Goal: Navigation & Orientation: Understand site structure

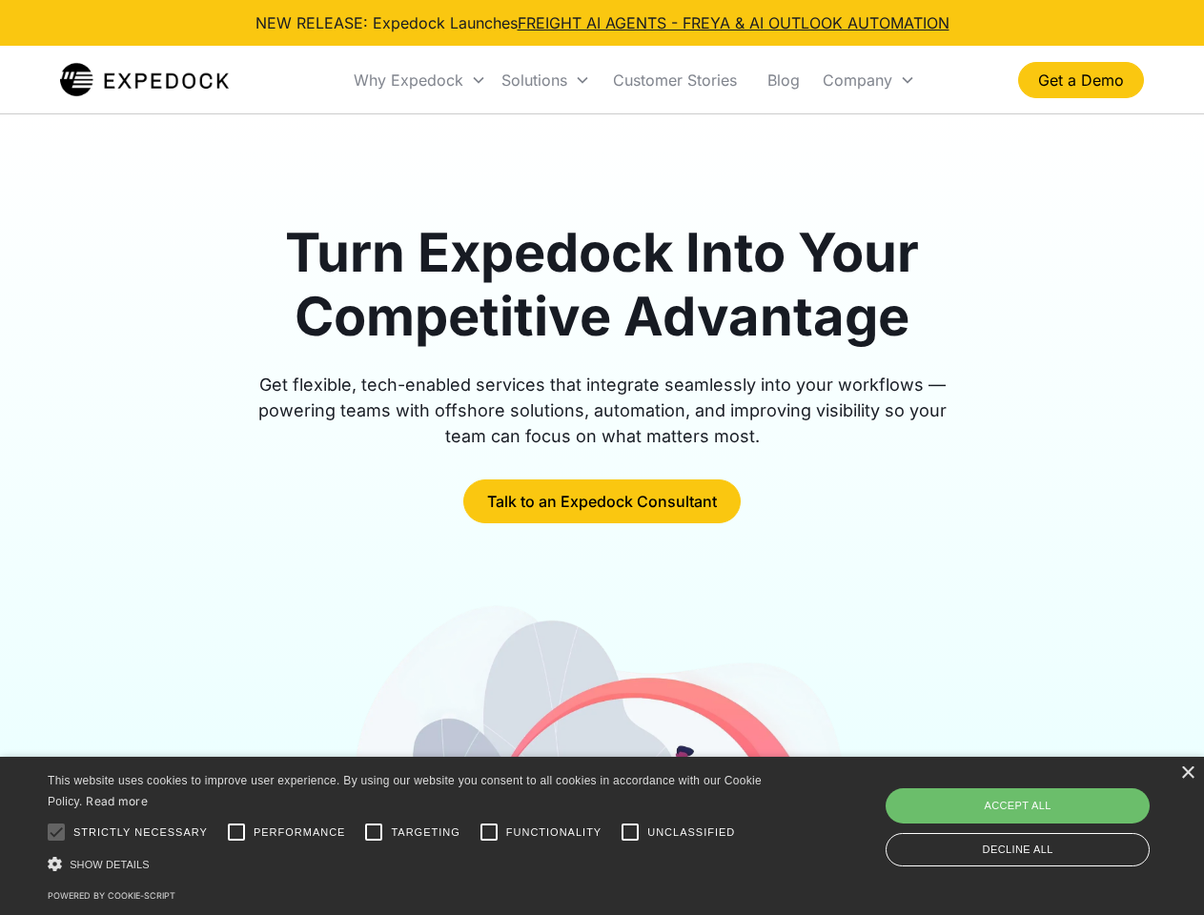
click at [420, 80] on div "Why Expedock" at bounding box center [409, 80] width 110 height 19
click at [545, 80] on div "Solutions" at bounding box center [534, 80] width 66 height 19
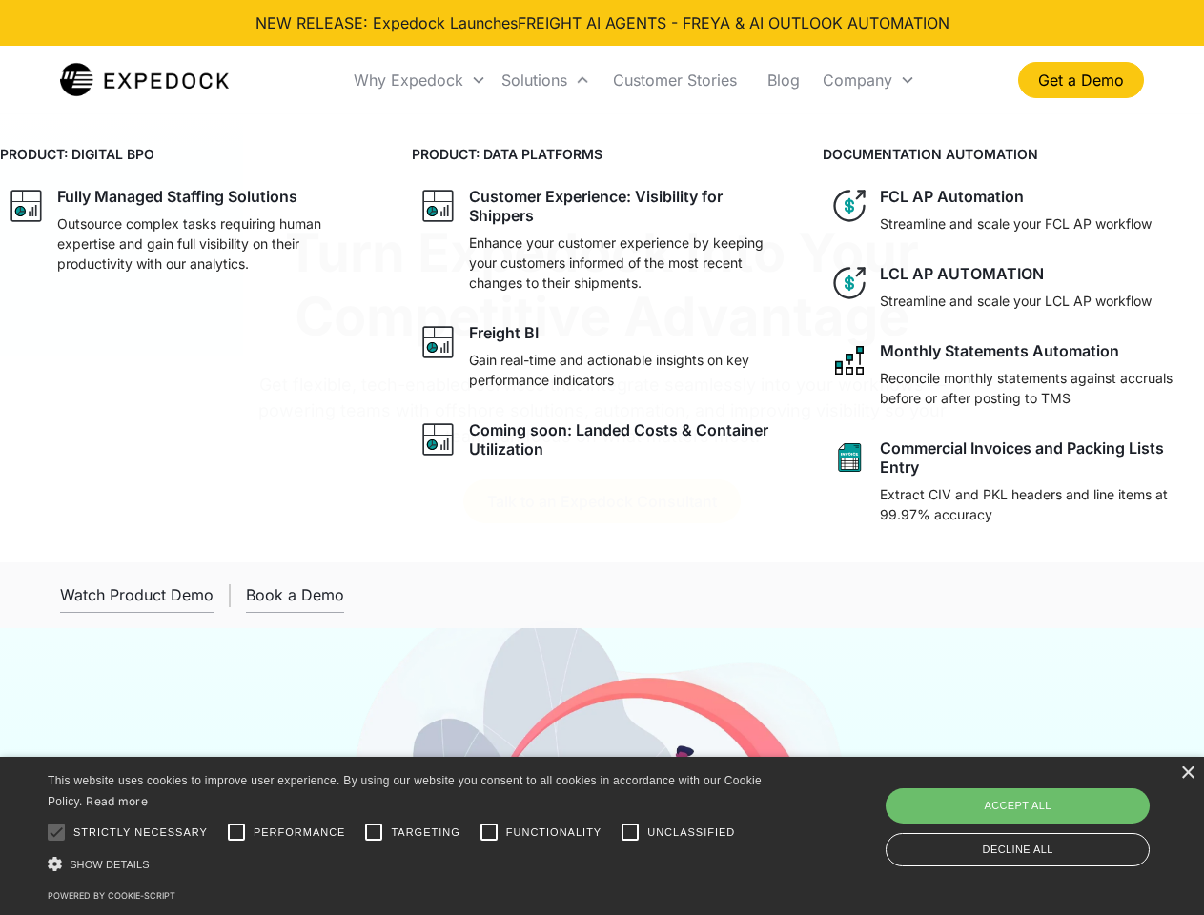
click at [868, 80] on div "Company" at bounding box center [858, 80] width 70 height 19
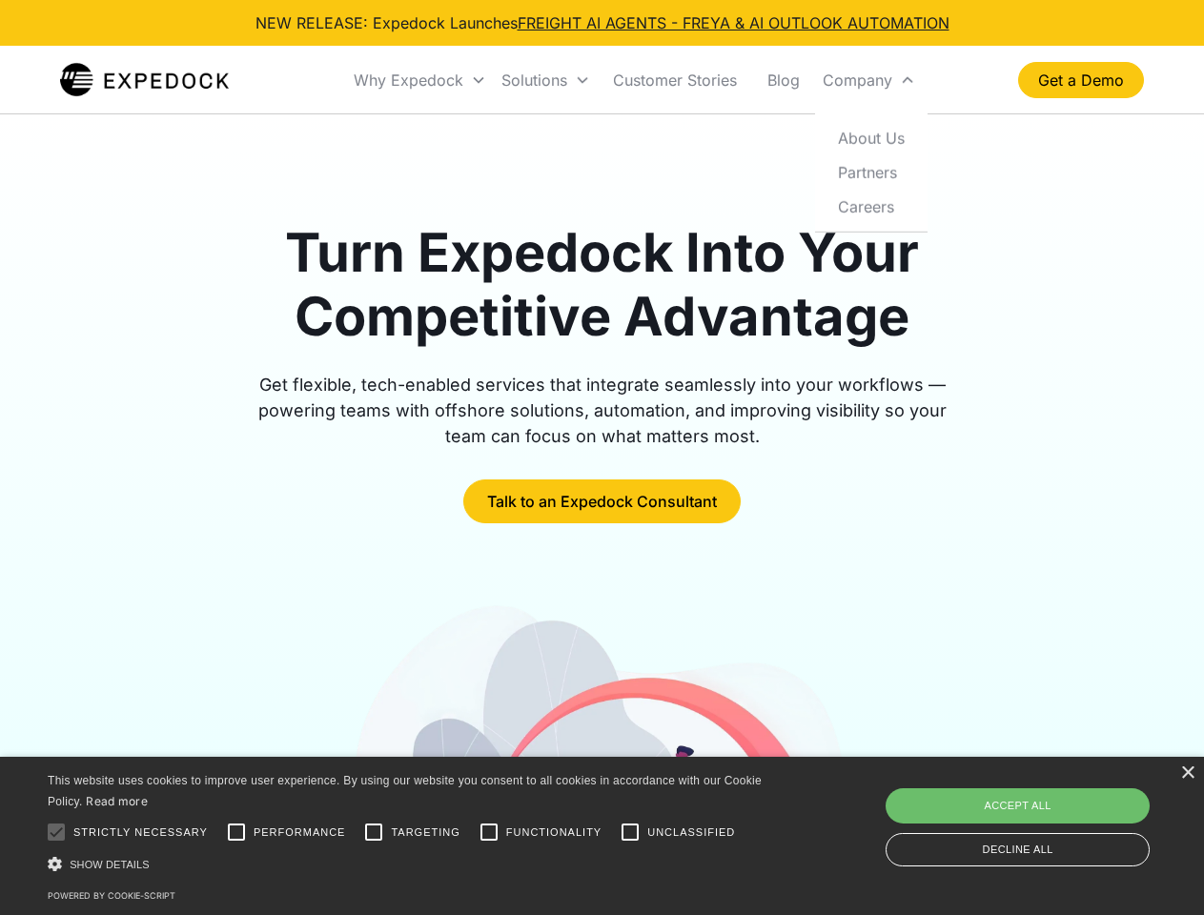
click at [56, 832] on div at bounding box center [56, 832] width 38 height 38
click at [236, 832] on input "Performance" at bounding box center [236, 832] width 38 height 38
checkbox input "true"
click at [374, 832] on input "Targeting" at bounding box center [374, 832] width 38 height 38
checkbox input "true"
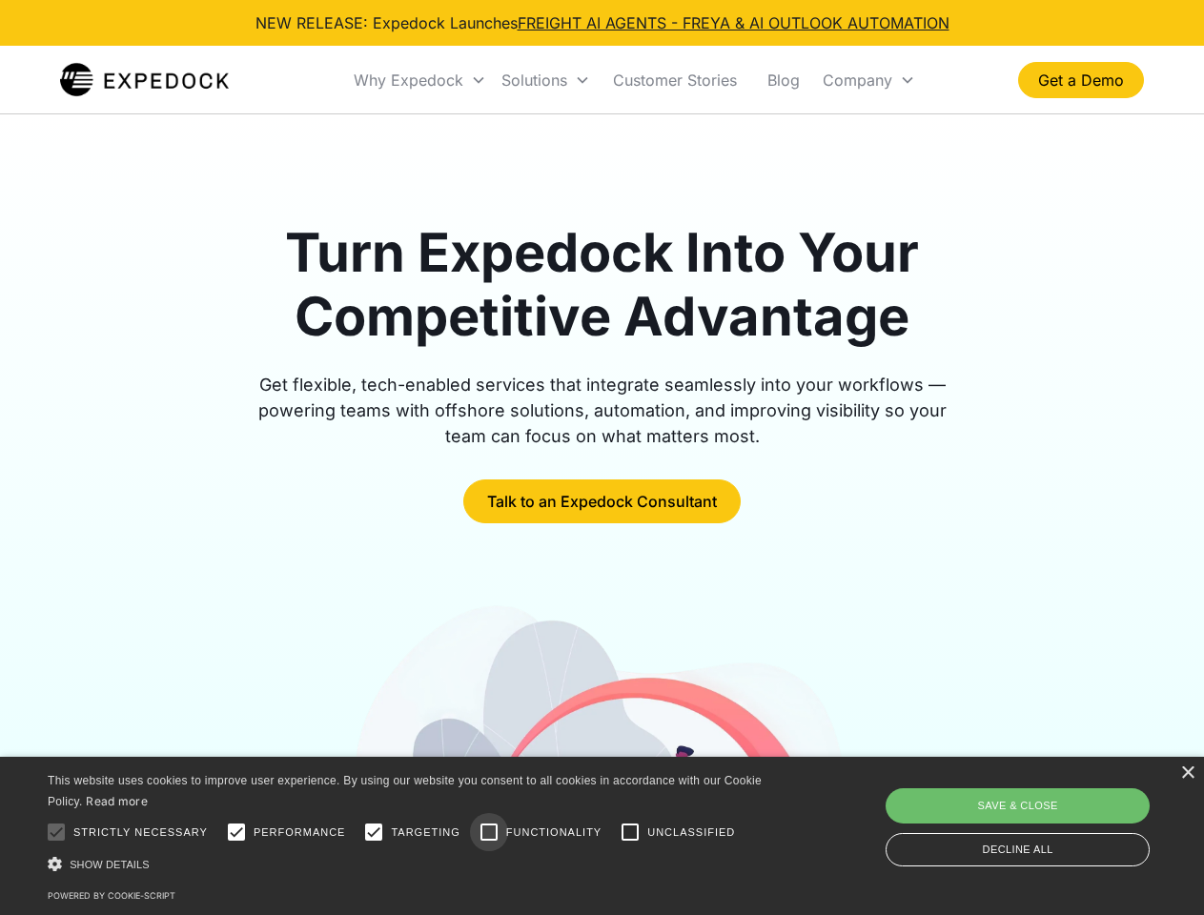
click at [489, 832] on input "Functionality" at bounding box center [489, 832] width 38 height 38
checkbox input "true"
click at [630, 832] on input "Unclassified" at bounding box center [630, 832] width 38 height 38
checkbox input "true"
click at [408, 864] on div "Show details Hide details" at bounding box center [408, 864] width 721 height 20
